Goal: Information Seeking & Learning: Learn about a topic

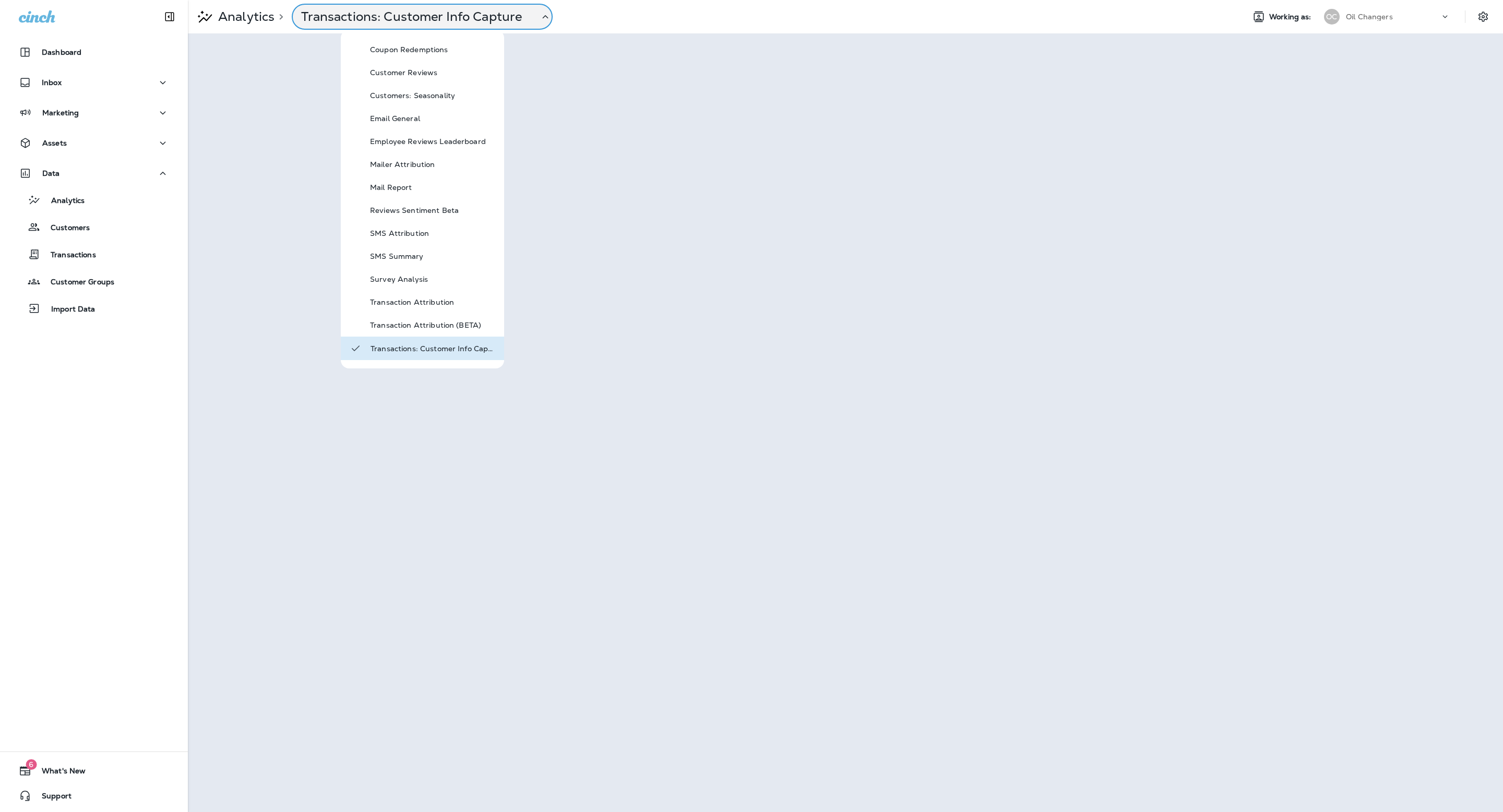
click at [1381, 23] on div "Oil Changers" at bounding box center [1393, 16] width 94 height 15
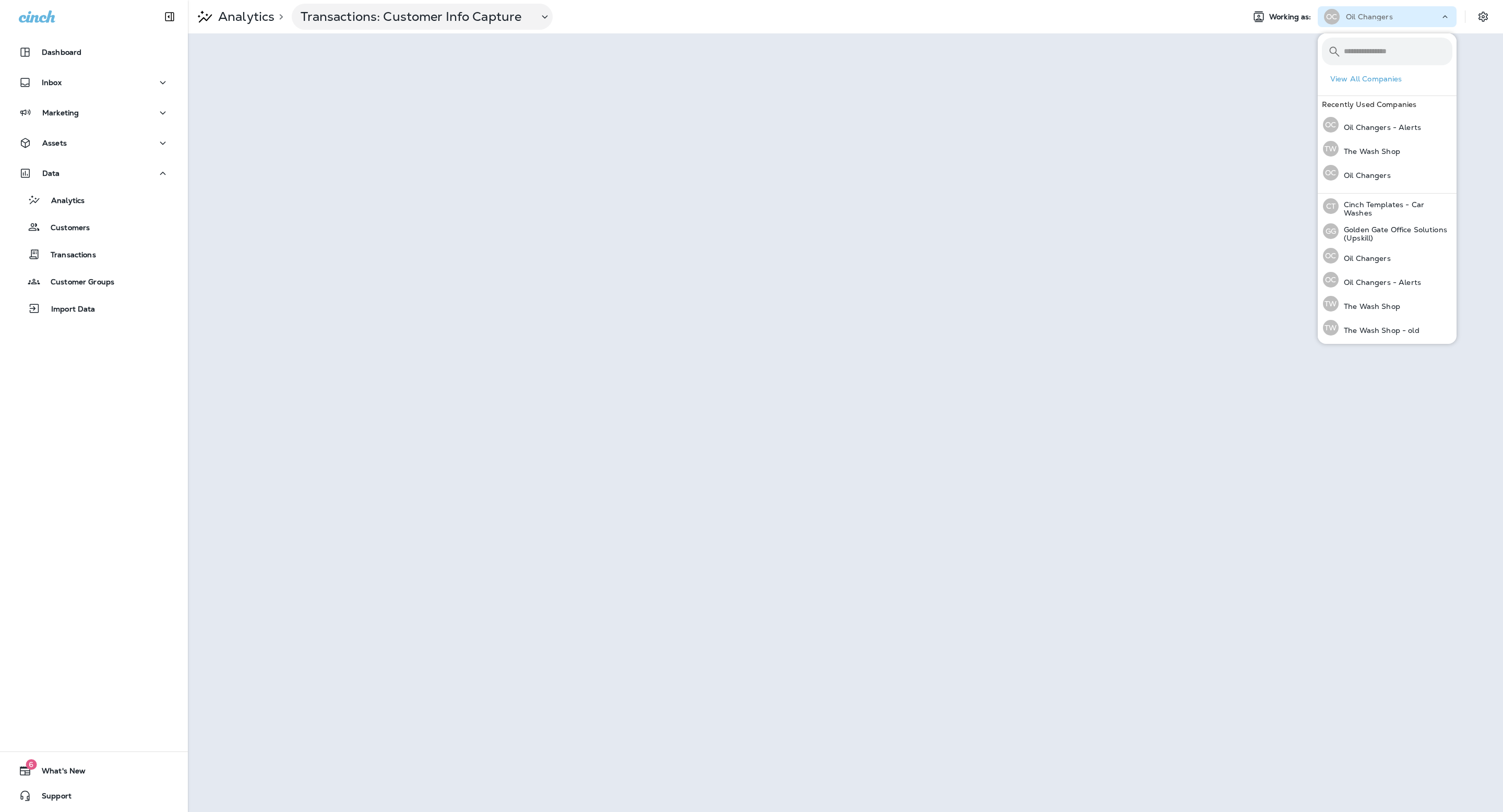
click at [1381, 17] on p "Oil Changers" at bounding box center [1370, 16] width 47 height 9
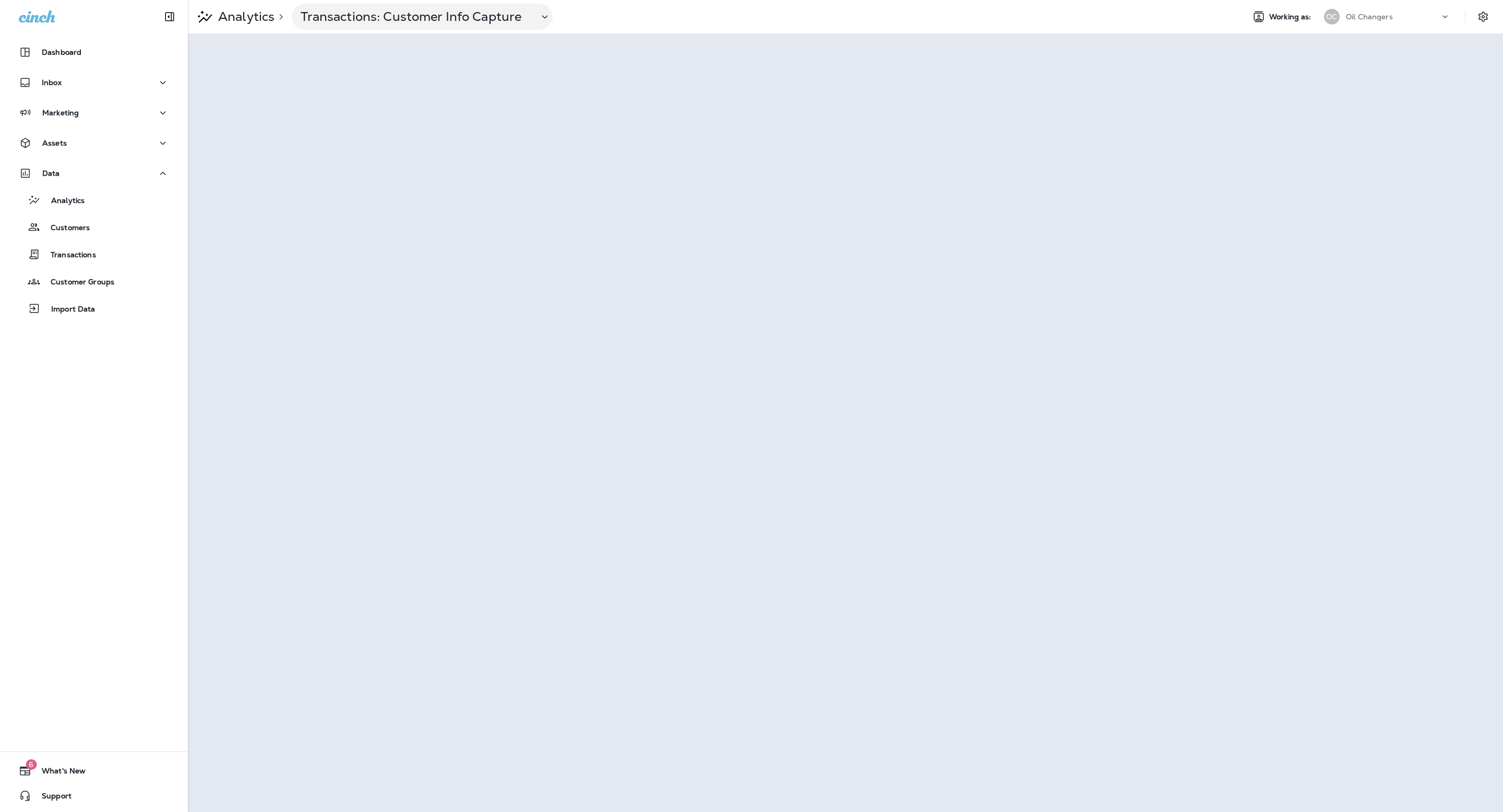
click at [1378, 22] on div "Oil Changers" at bounding box center [1393, 16] width 94 height 15
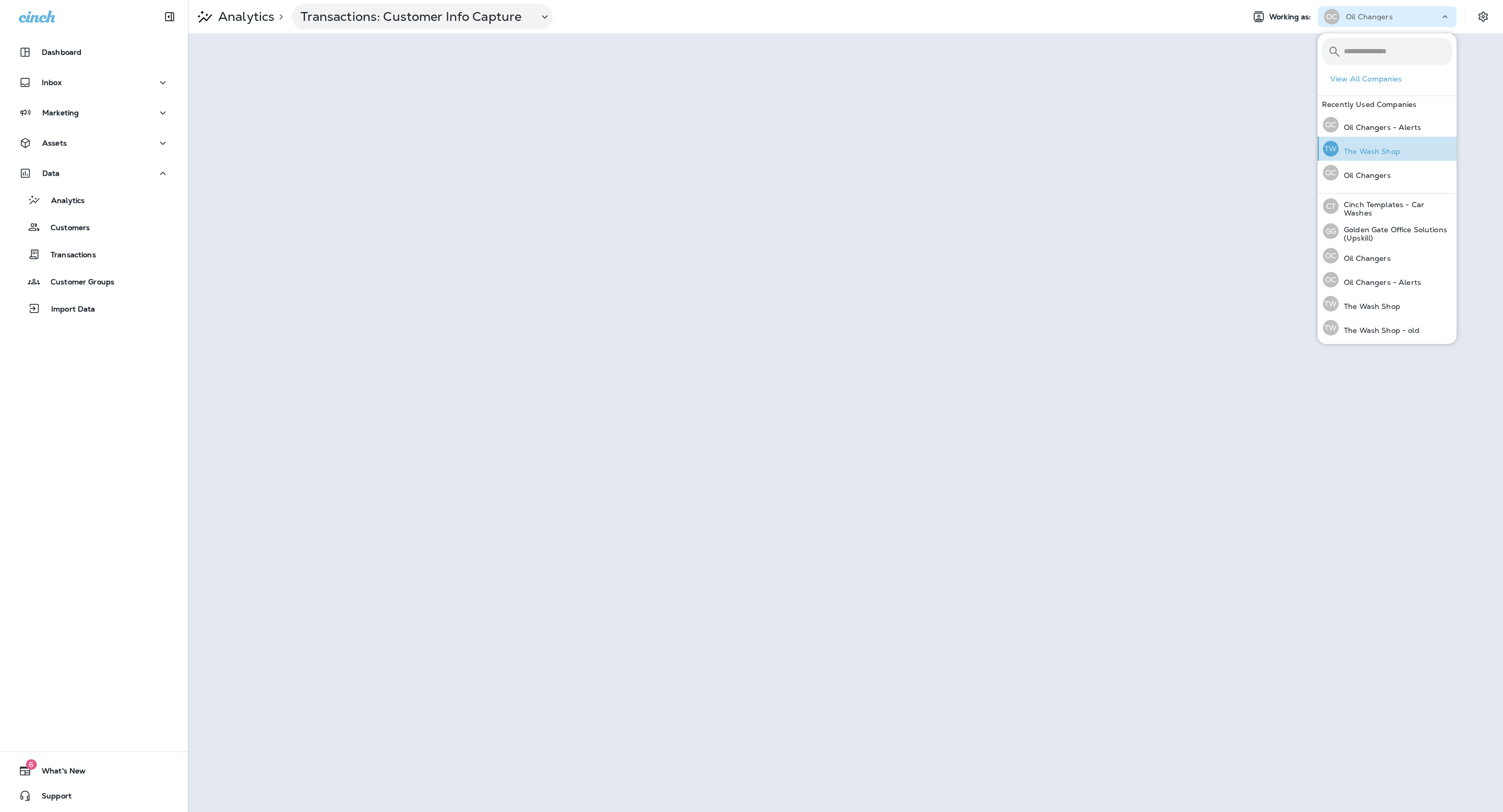
click at [1392, 154] on p "The Wash Shop" at bounding box center [1370, 151] width 62 height 9
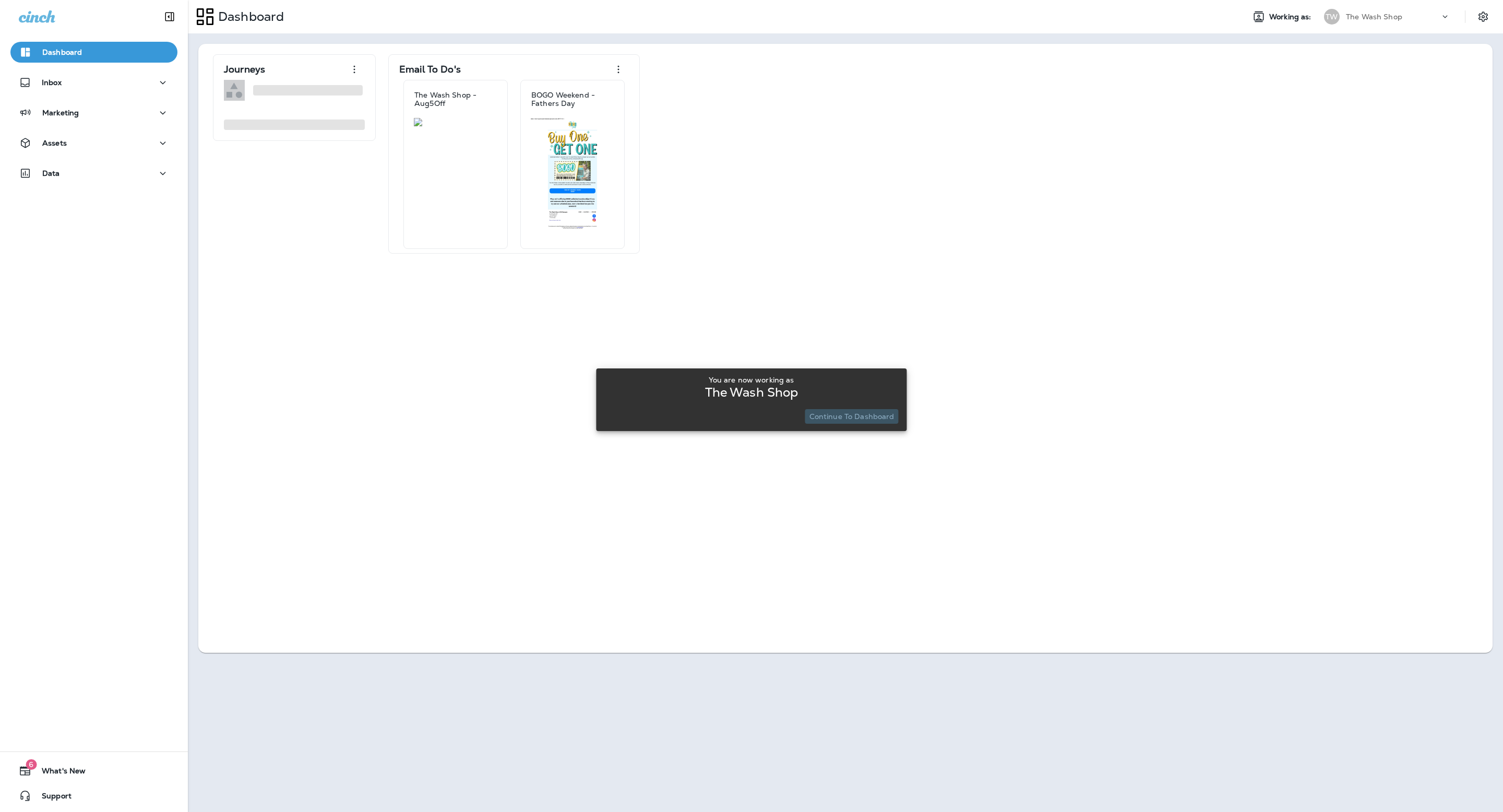
click at [882, 414] on p "Continue to Dashboard" at bounding box center [852, 416] width 85 height 9
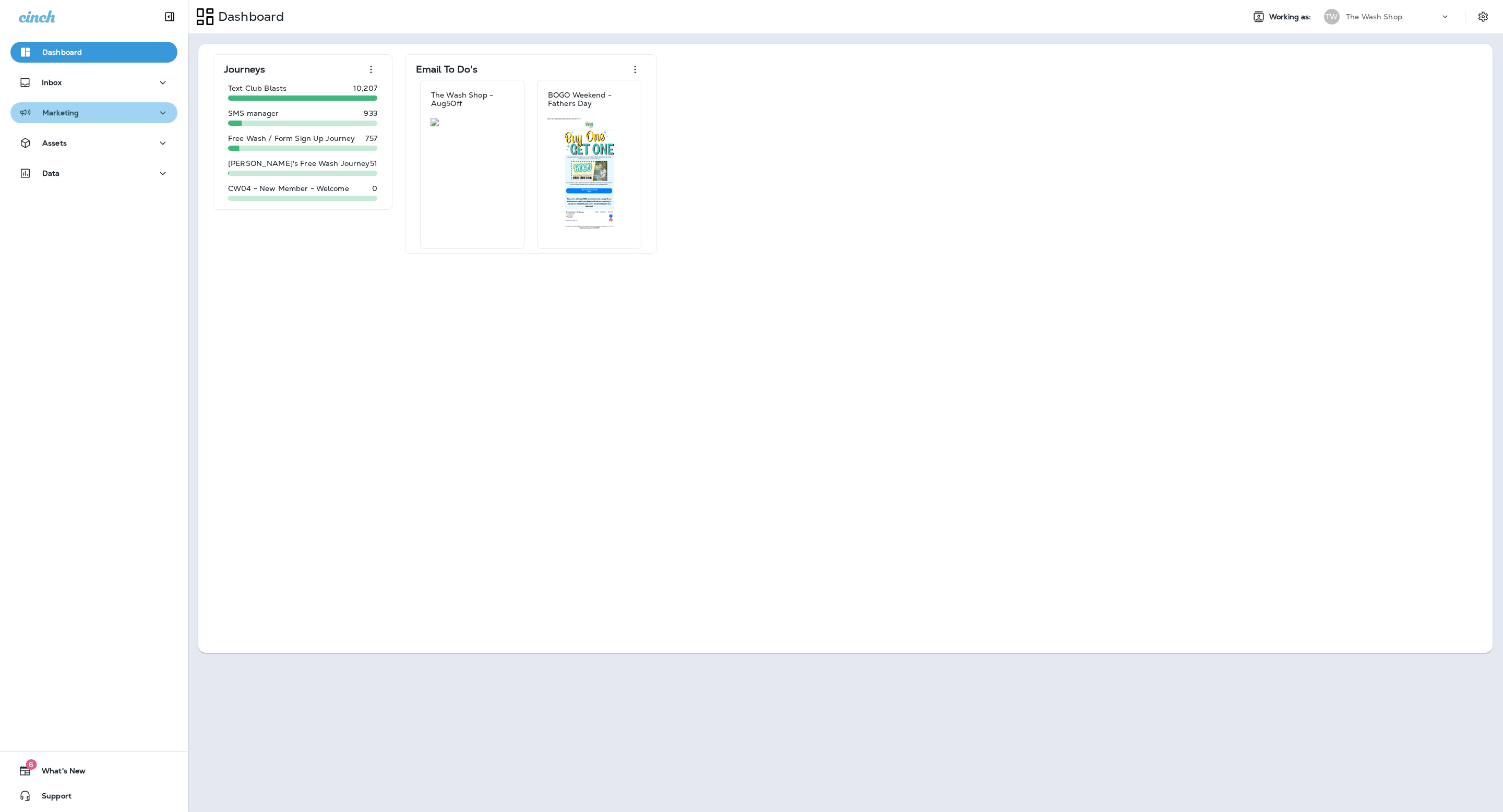
click at [80, 110] on div "Marketing" at bounding box center [93, 112] width 150 height 13
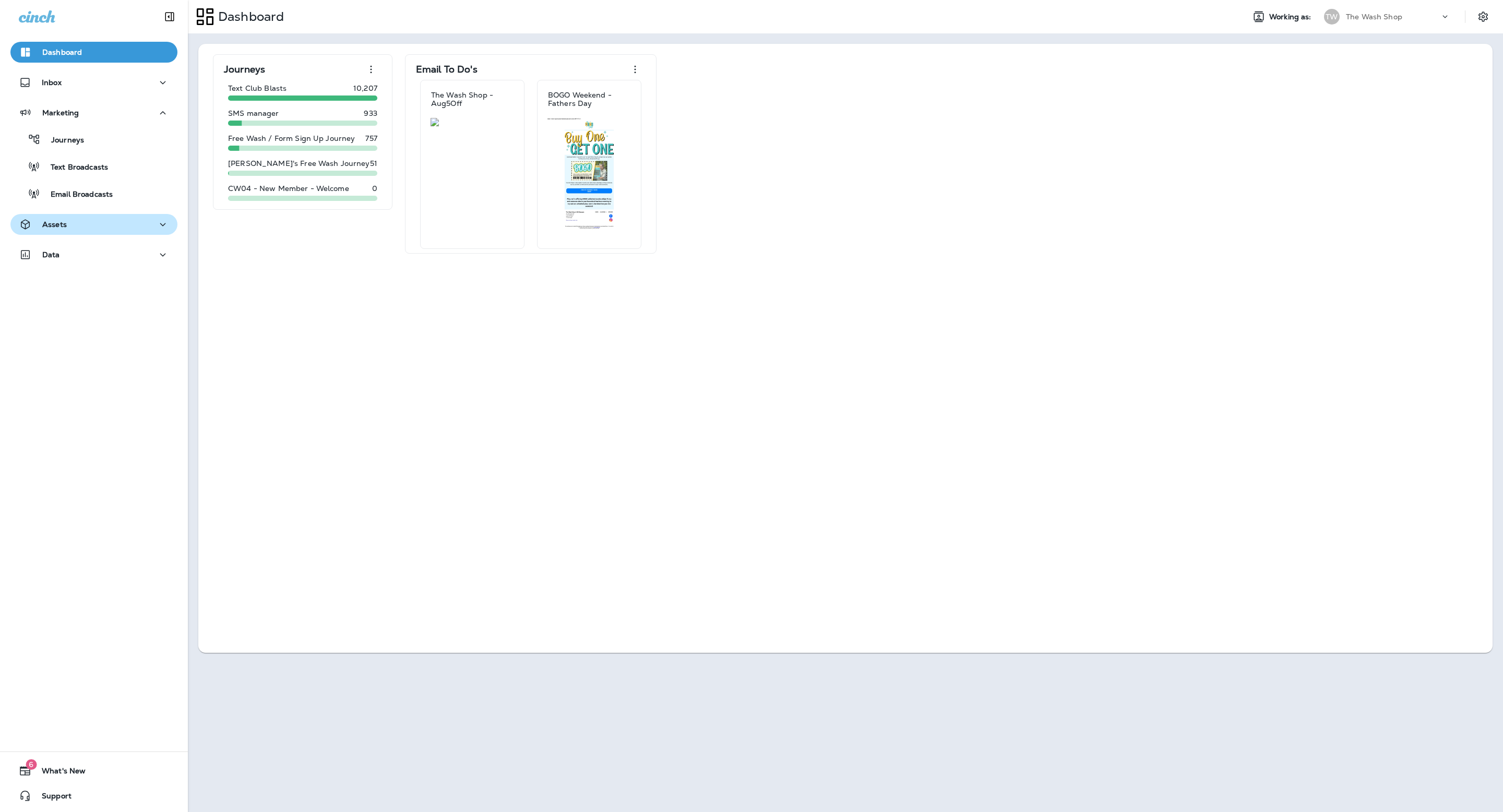
click at [96, 231] on button "Assets" at bounding box center [94, 224] width 167 height 21
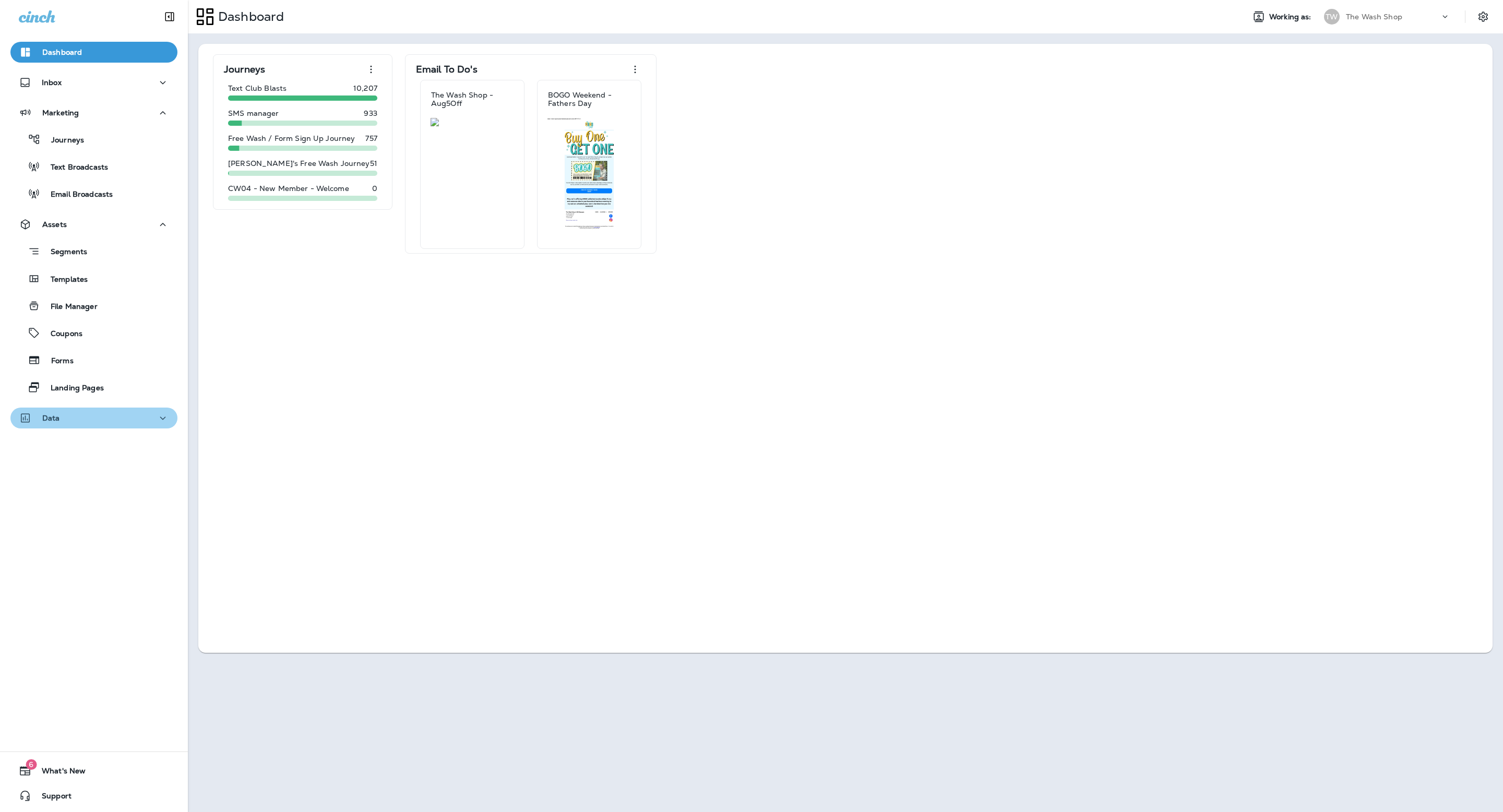
click at [81, 424] on button "Data" at bounding box center [94, 418] width 167 height 21
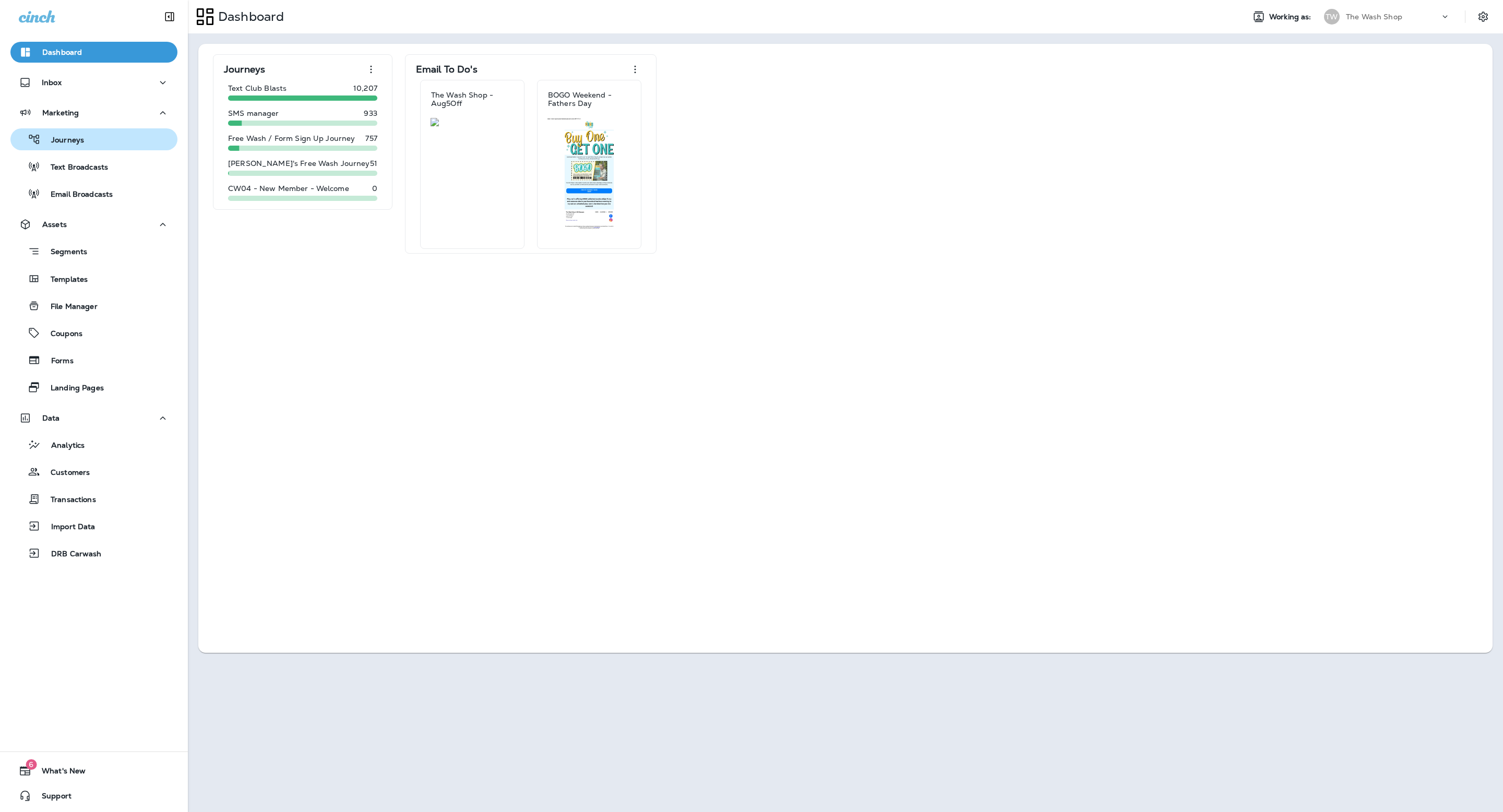
click at [90, 142] on div "Journeys" at bounding box center [94, 139] width 159 height 15
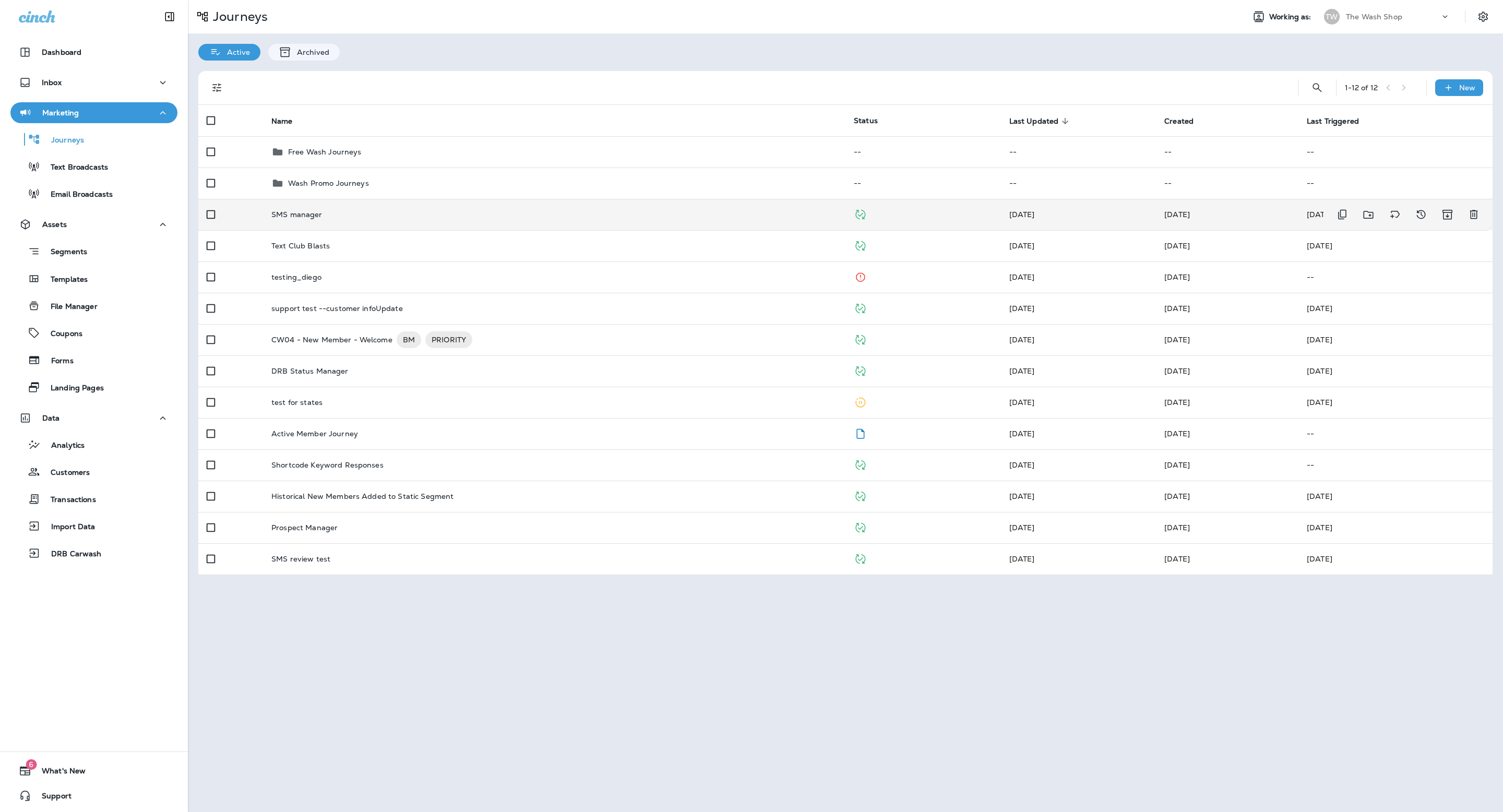
click at [361, 228] on td "SMS manager" at bounding box center [554, 215] width 582 height 31
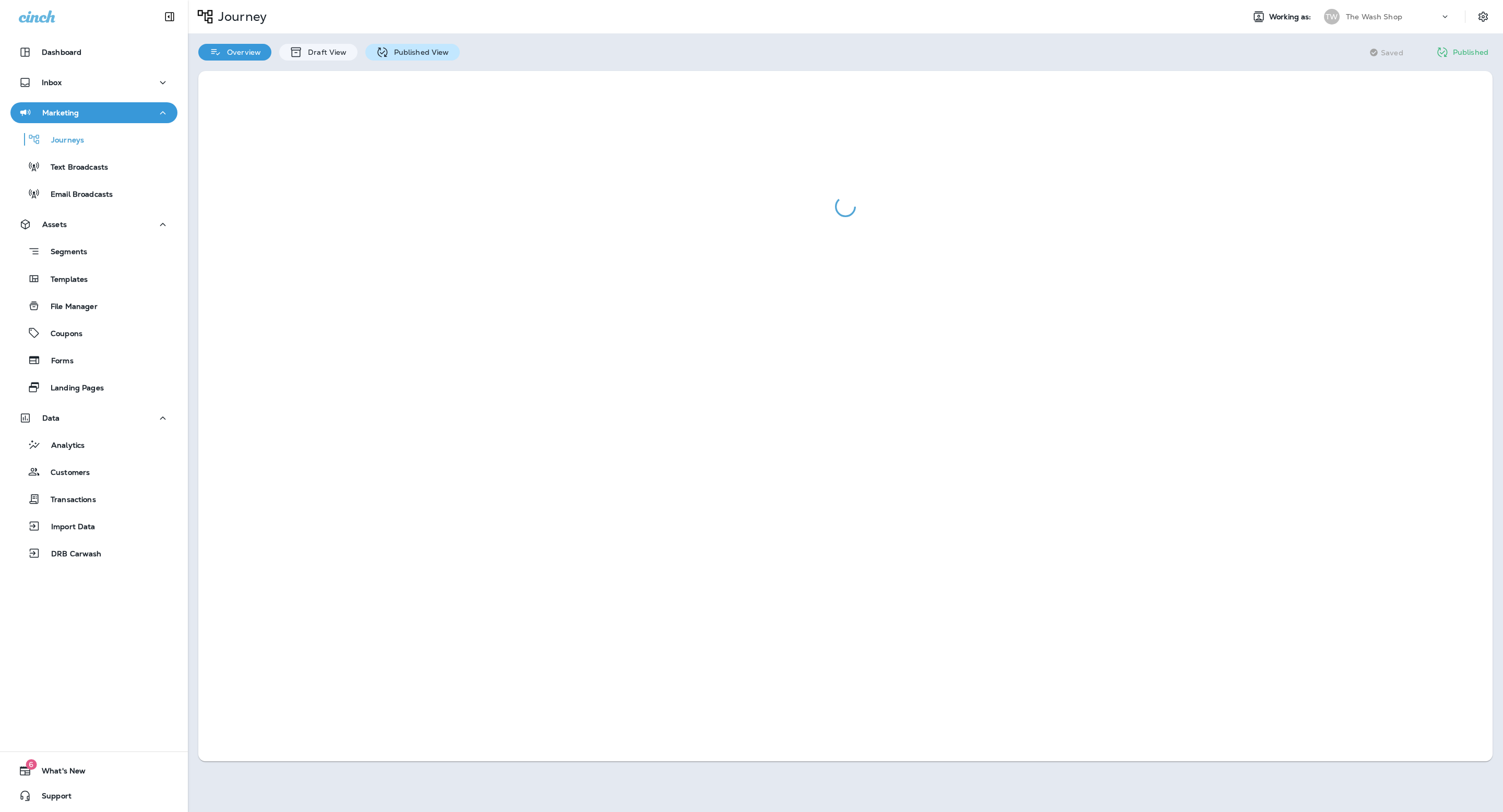
click at [420, 54] on p "Published View" at bounding box center [419, 52] width 61 height 9
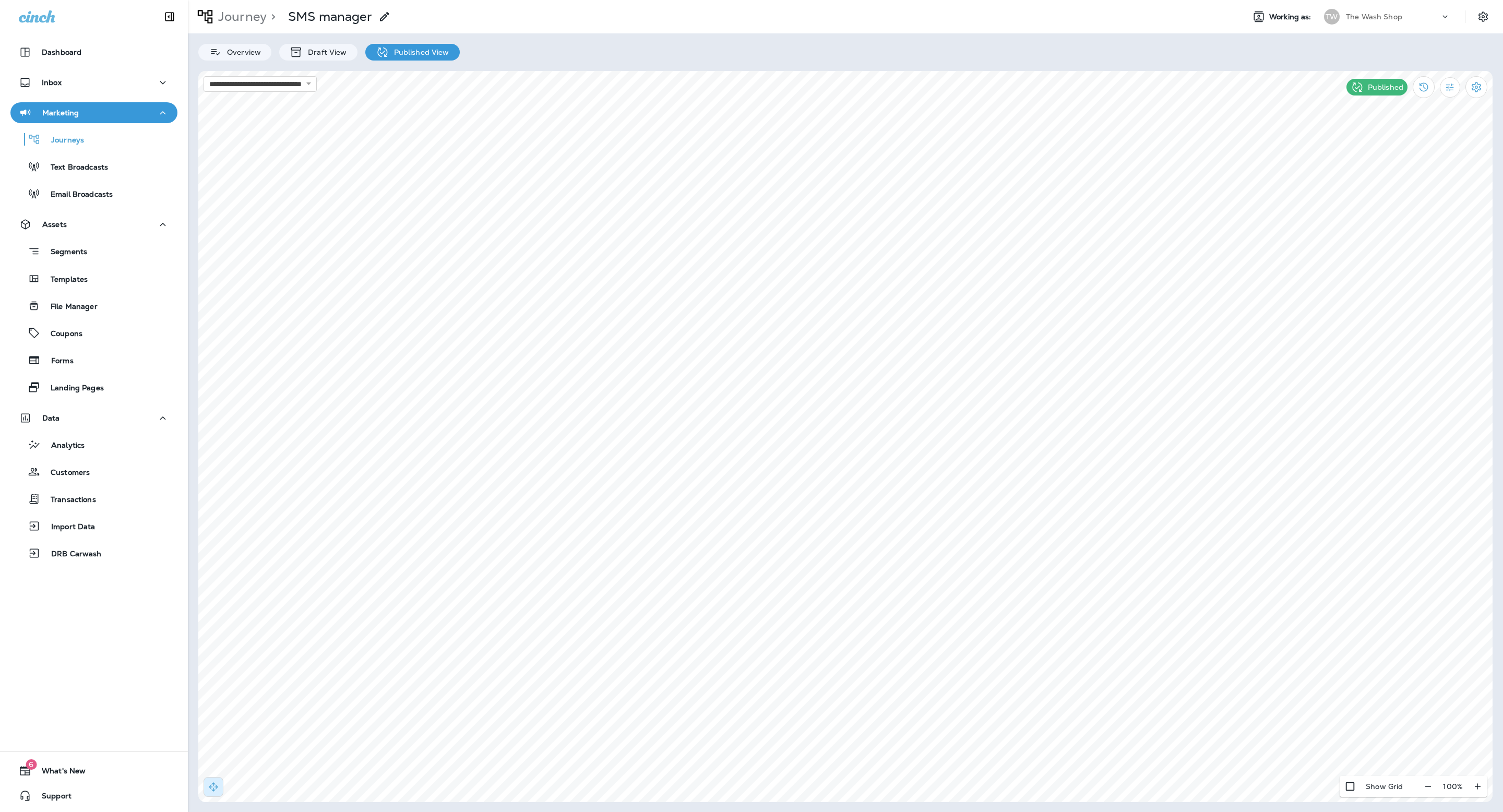
click at [233, 14] on p "Journey" at bounding box center [240, 16] width 53 height 15
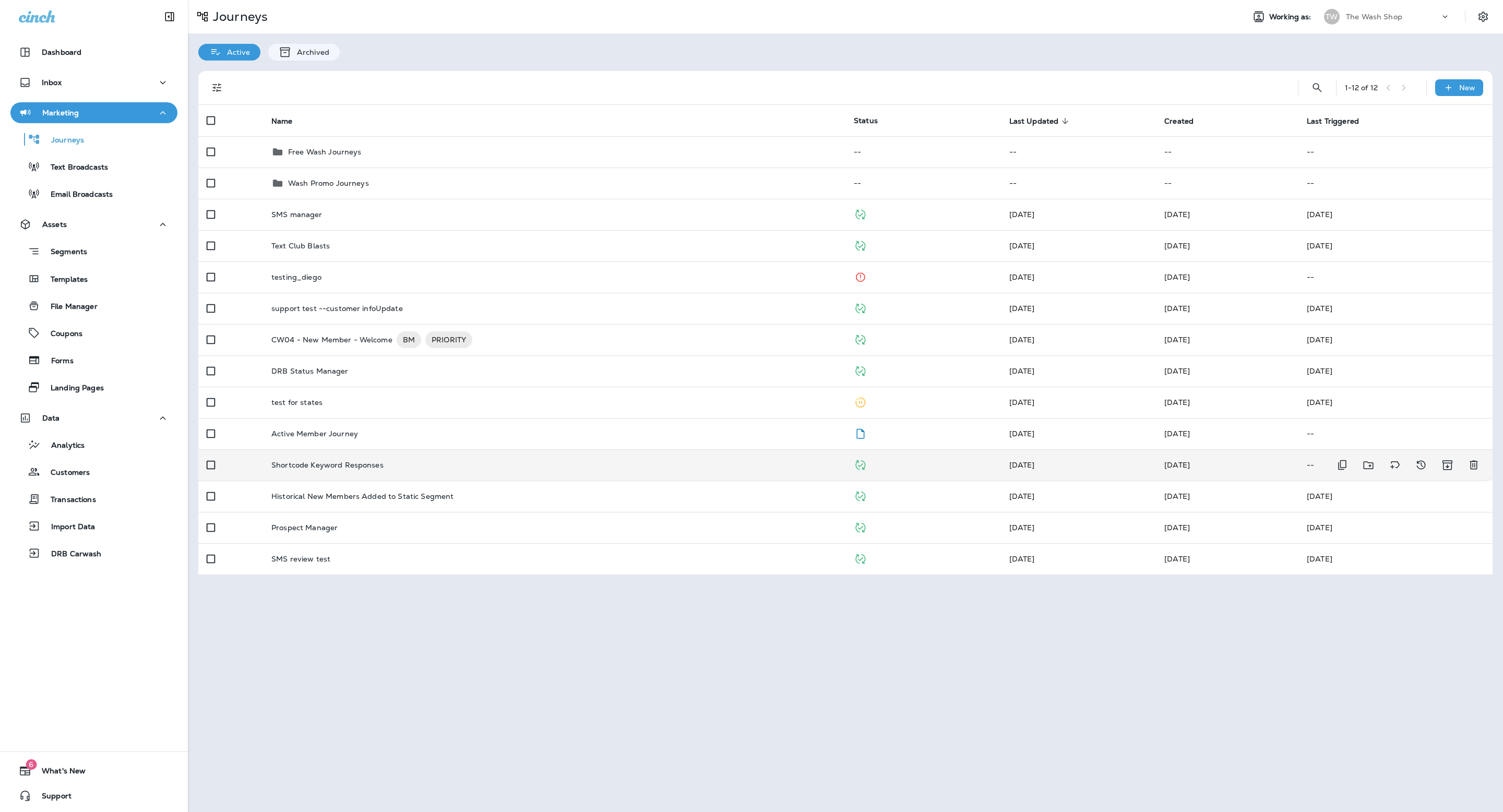
click at [404, 464] on div "Shortcode Keyword Responses" at bounding box center [554, 464] width 566 height 9
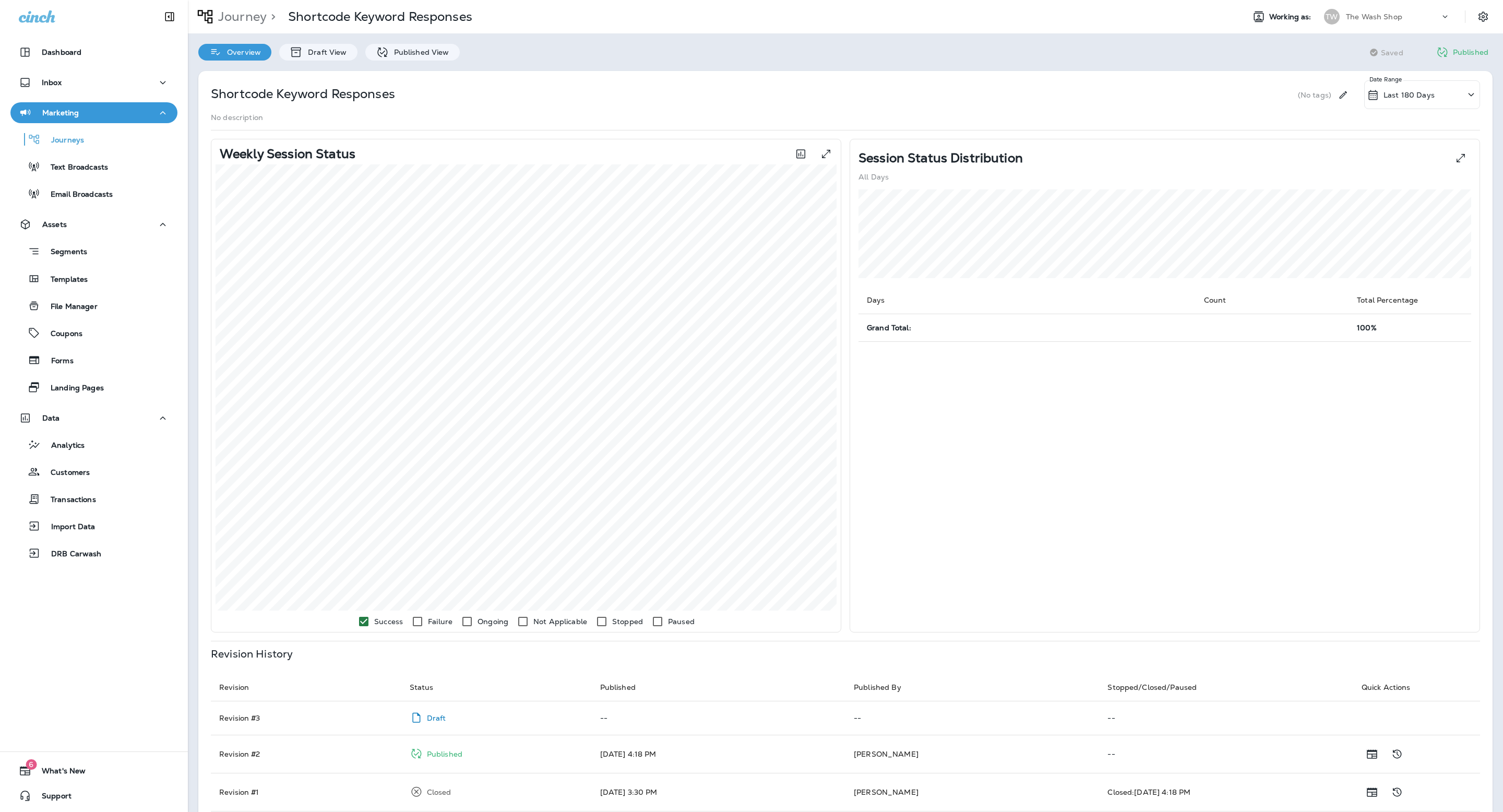
click at [412, 61] on div "Shortcode Keyword Responses (No tags) Last 180 Days Date Range No description W…" at bounding box center [845, 492] width 1315 height 863
click at [412, 54] on p "Published View" at bounding box center [419, 52] width 61 height 9
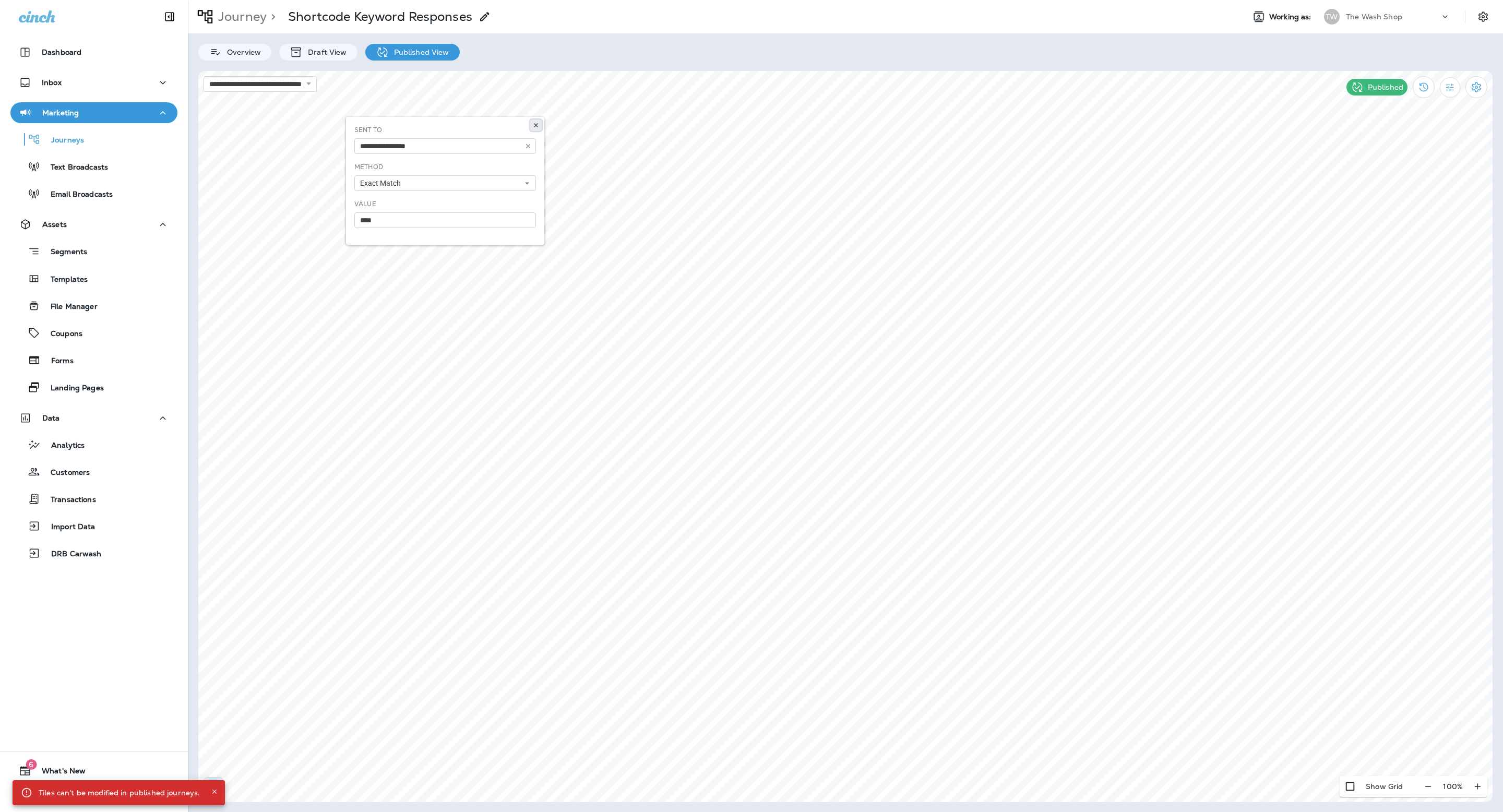
click at [537, 127] on use at bounding box center [536, 125] width 4 height 4
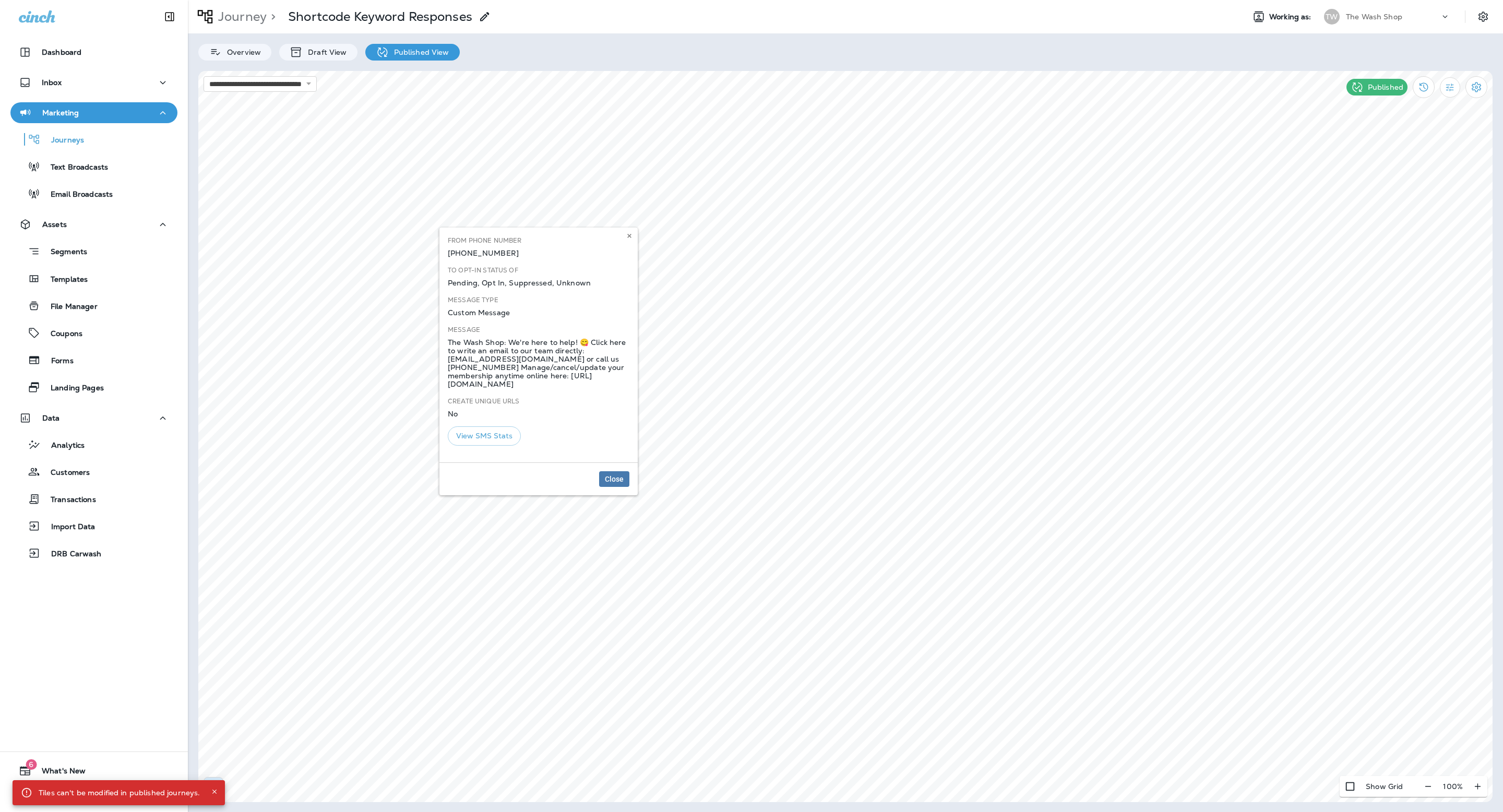
drag, startPoint x: 583, startPoint y: 386, endPoint x: 446, endPoint y: 342, distance: 143.9
click at [446, 342] on div "Message The Wash Shop: We're here to help! 😋 Click here to write an email to ou…" at bounding box center [539, 361] width 190 height 72
copy div "The Wash Shop: We're here to help! 😋 Click here to write an email to our team d…"
